Goal: Task Accomplishment & Management: Manage account settings

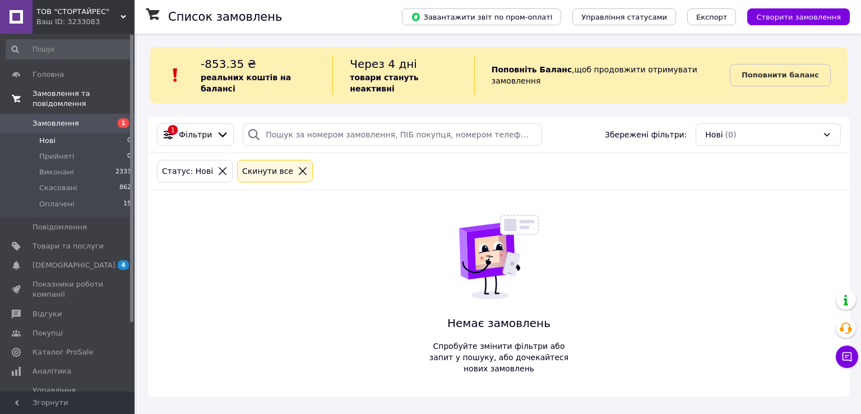
click at [78, 95] on span "Замовлення та повідомлення" at bounding box center [84, 99] width 102 height 20
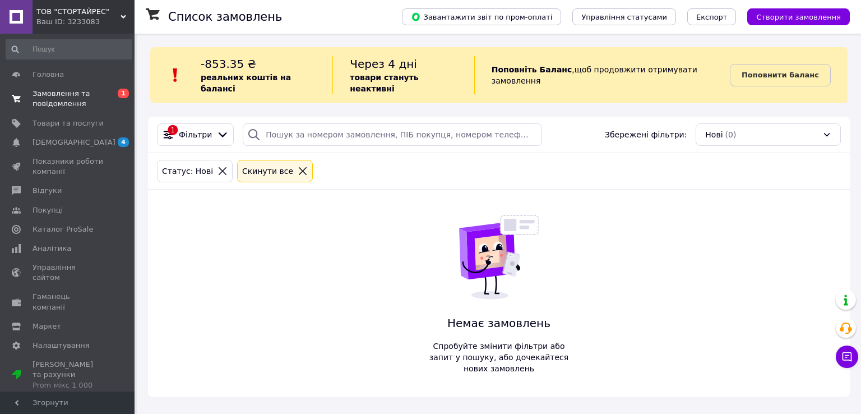
click at [59, 97] on span "Замовлення та повідомлення" at bounding box center [68, 99] width 71 height 20
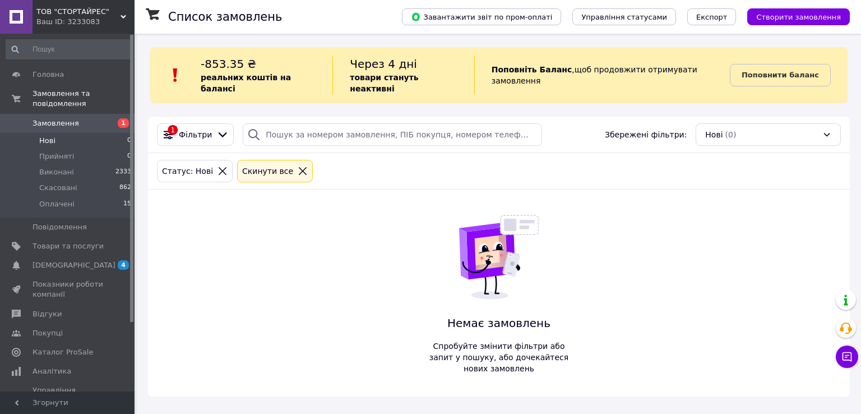
click at [49, 118] on span "Замовлення" at bounding box center [56, 123] width 47 height 10
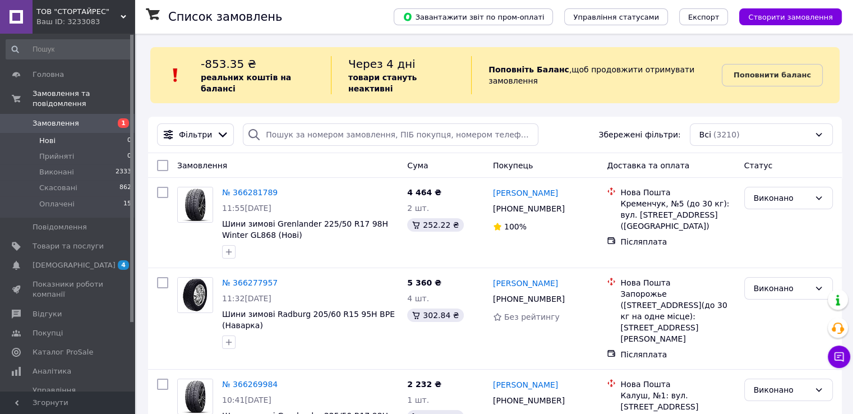
click at [56, 133] on li "Нові 0" at bounding box center [69, 141] width 138 height 16
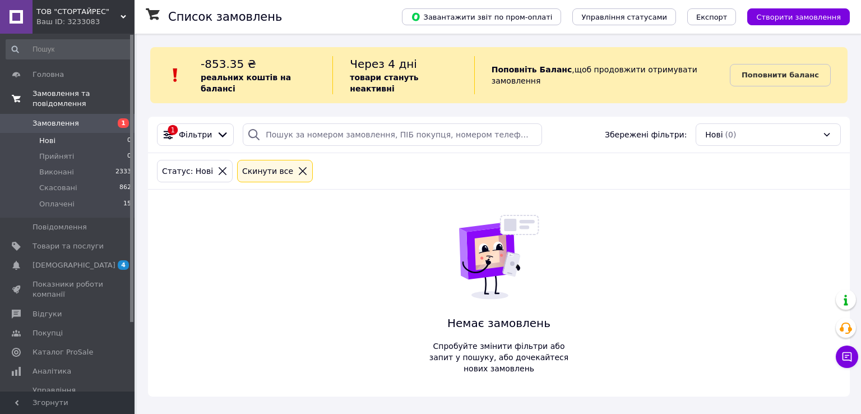
click at [83, 93] on span "Замовлення та повідомлення" at bounding box center [84, 99] width 102 height 20
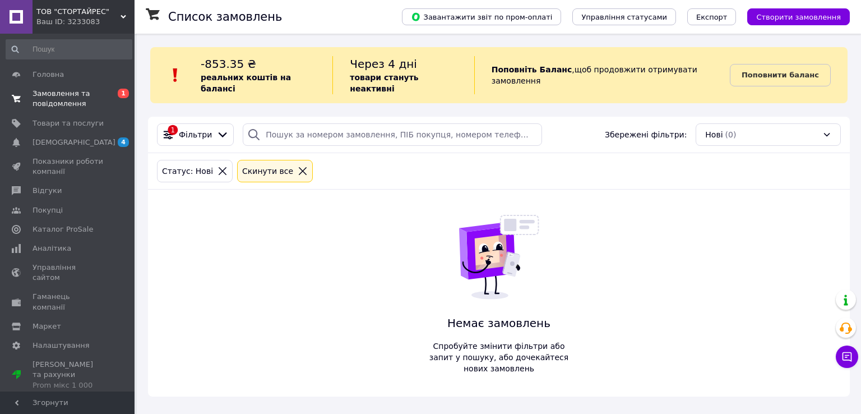
click at [70, 95] on span "Замовлення та повідомлення" at bounding box center [68, 99] width 71 height 20
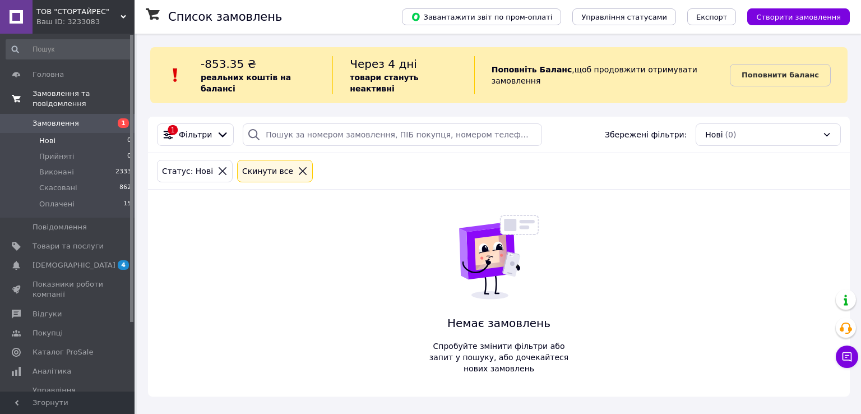
click at [72, 96] on span "Замовлення та повідомлення" at bounding box center [84, 99] width 102 height 20
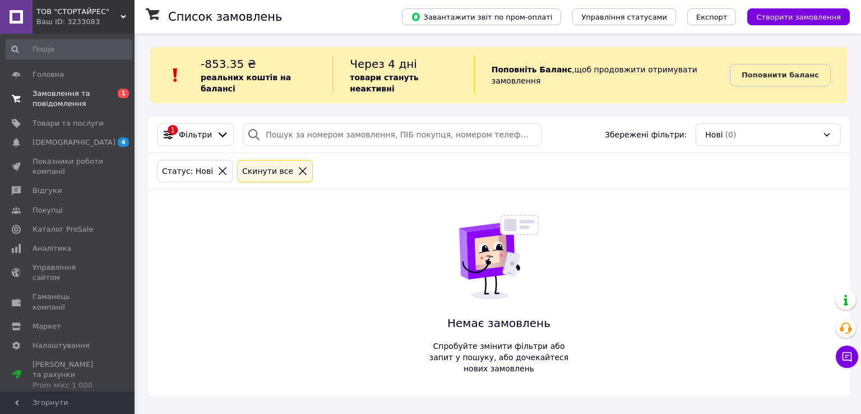
click at [63, 94] on span "Замовлення та повідомлення" at bounding box center [68, 99] width 71 height 20
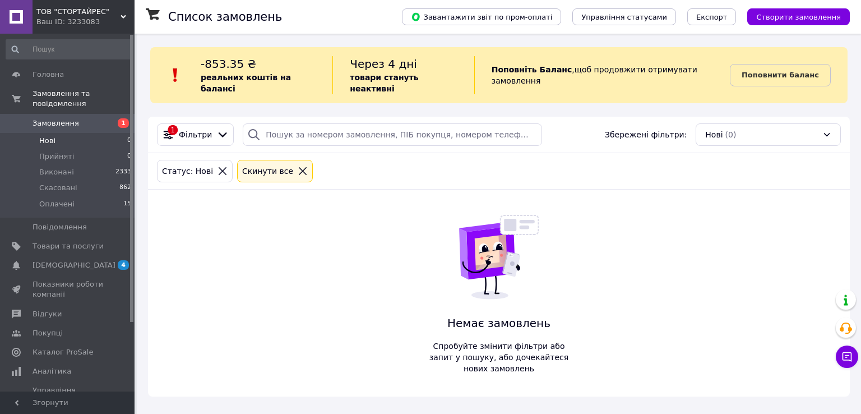
click at [58, 118] on span "Замовлення" at bounding box center [56, 123] width 47 height 10
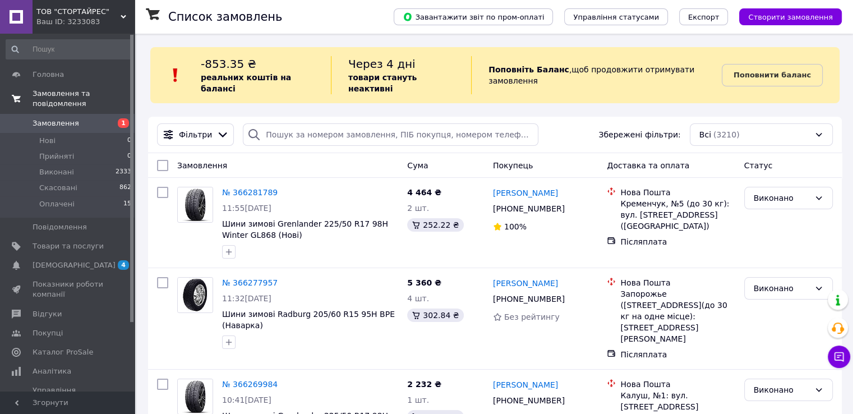
click at [59, 97] on span "Замовлення та повідомлення" at bounding box center [84, 99] width 102 height 20
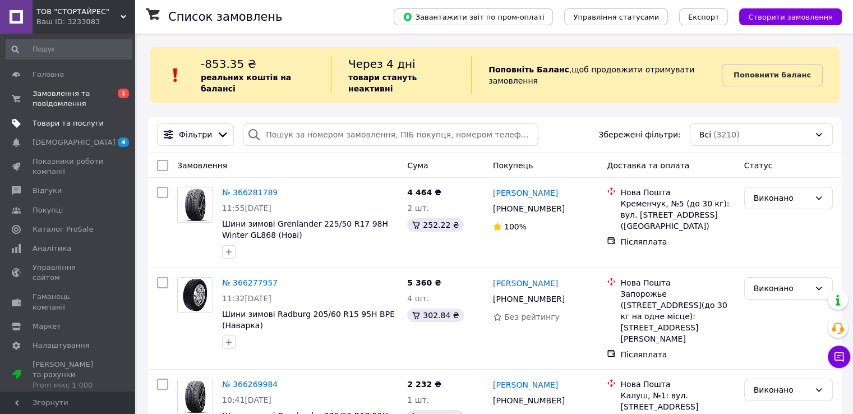
click at [53, 123] on span "Товари та послуги" at bounding box center [68, 123] width 71 height 10
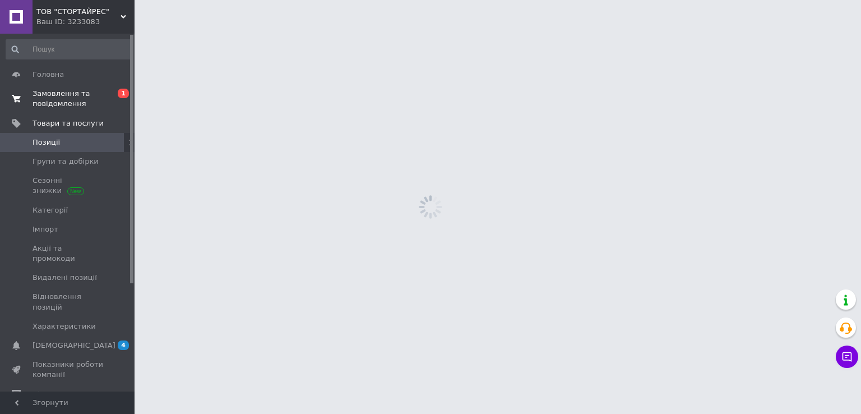
click at [53, 99] on span "Замовлення та повідомлення" at bounding box center [68, 99] width 71 height 20
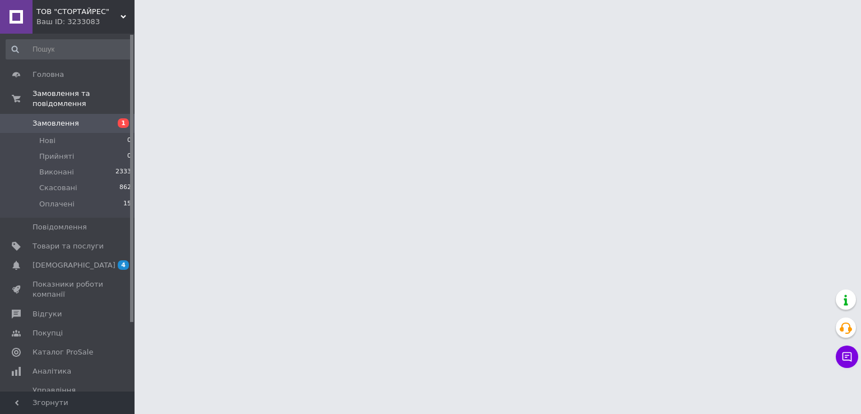
click at [56, 118] on link "Замовлення 1" at bounding box center [69, 123] width 138 height 19
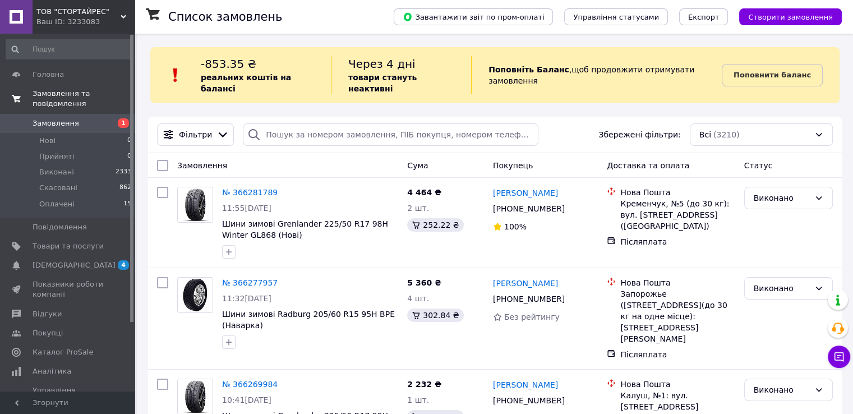
click at [52, 99] on link "Замовлення та повідомлення" at bounding box center [69, 98] width 138 height 29
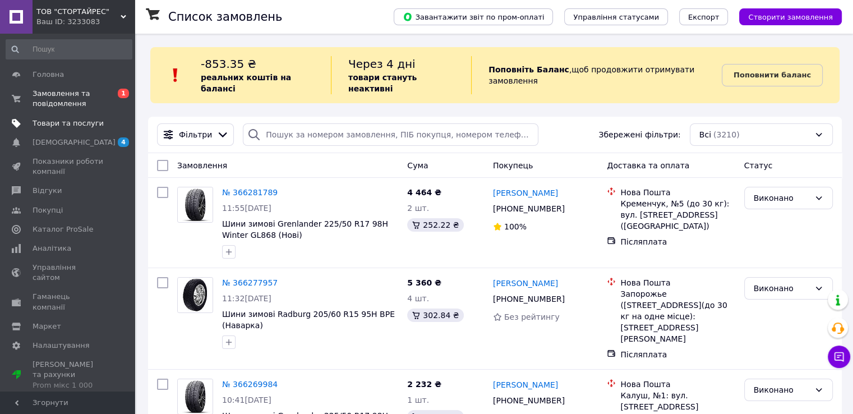
click at [56, 123] on span "Товари та послуги" at bounding box center [68, 123] width 71 height 10
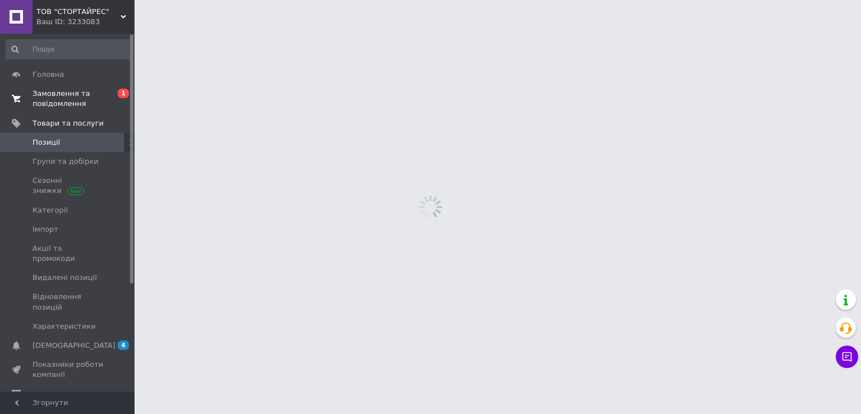
click at [54, 97] on span "Замовлення та повідомлення" at bounding box center [68, 99] width 71 height 20
